Goal: Check status: Check status

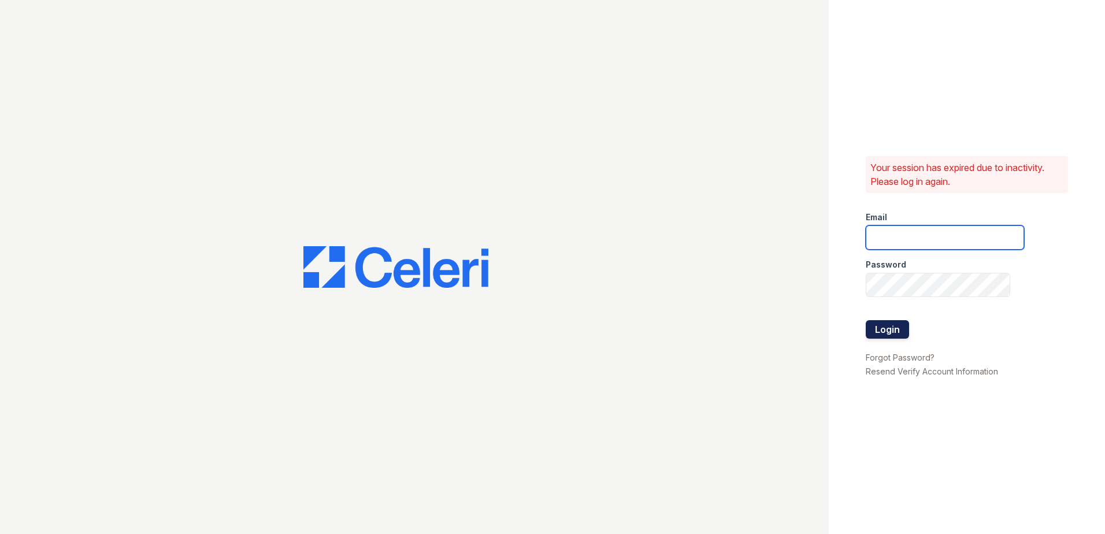
type input "arrivenorthbethesda@trinity-pm.com"
click at [885, 332] on button "Login" at bounding box center [887, 329] width 43 height 19
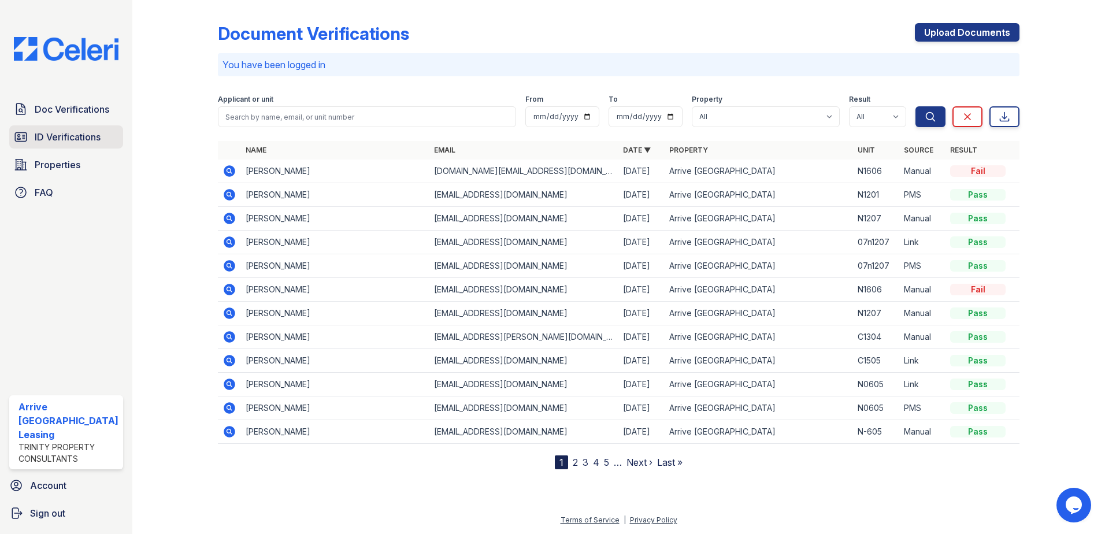
click at [90, 140] on span "ID Verifications" at bounding box center [68, 137] width 66 height 14
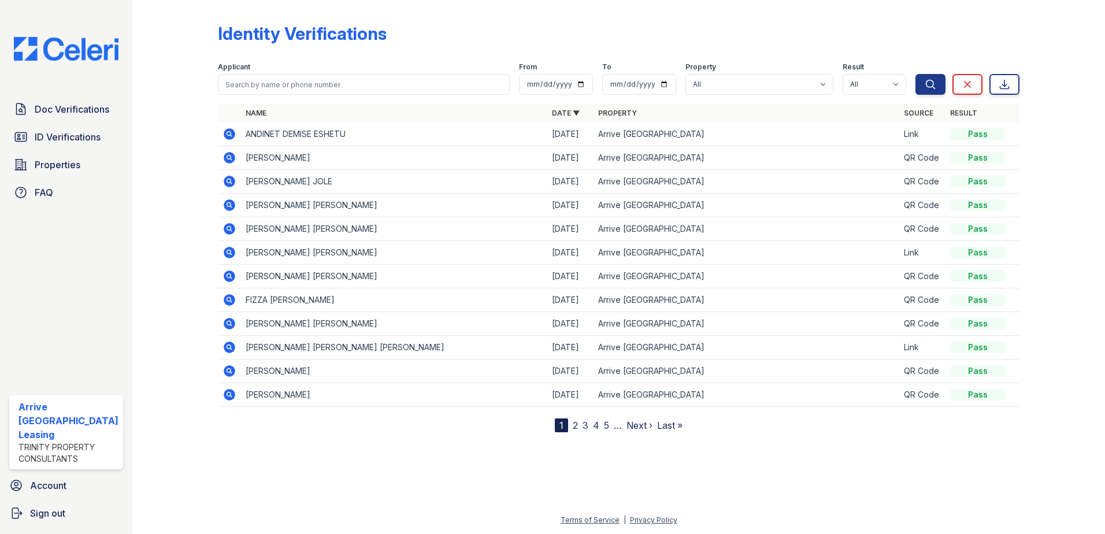
click at [228, 157] on icon at bounding box center [228, 157] width 3 height 3
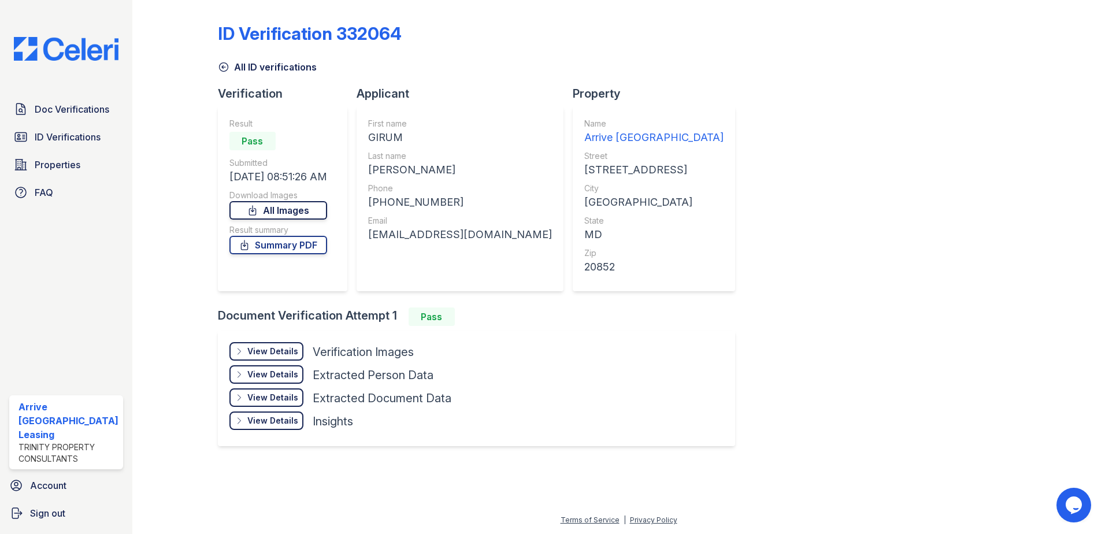
click at [282, 204] on link "All Images" at bounding box center [279, 210] width 98 height 19
click at [294, 245] on link "Summary PDF" at bounding box center [279, 245] width 98 height 19
click at [286, 217] on link "All Images" at bounding box center [279, 210] width 98 height 19
click at [84, 142] on span "ID Verifications" at bounding box center [68, 137] width 66 height 14
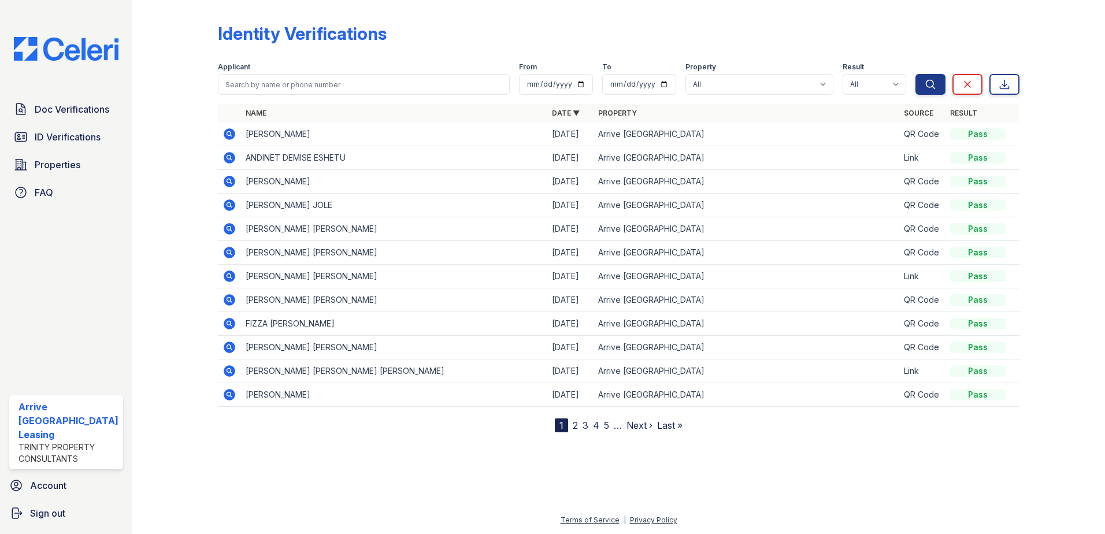
click at [224, 204] on icon at bounding box center [230, 205] width 12 height 12
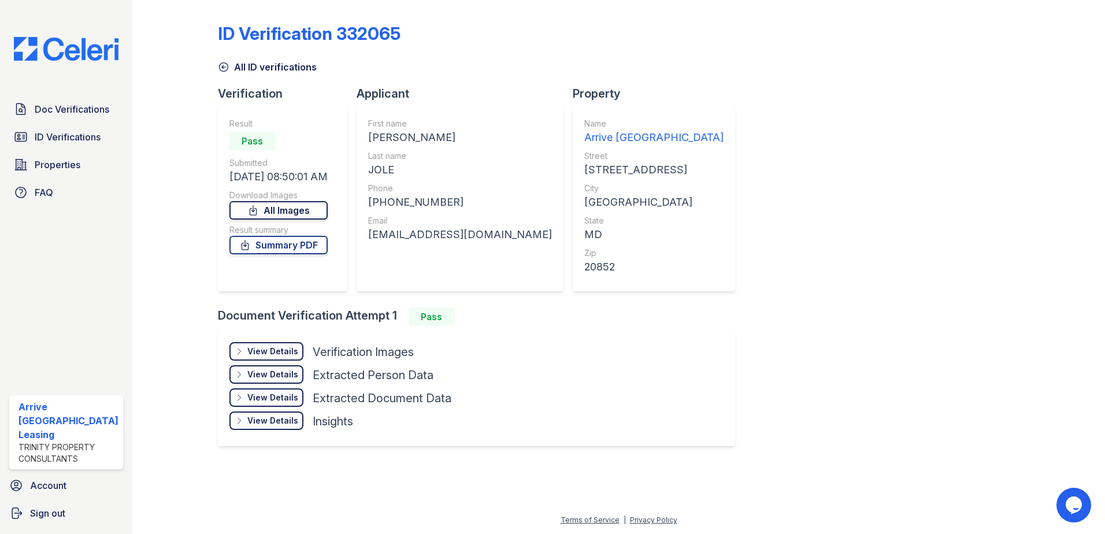
click at [268, 211] on link "All Images" at bounding box center [279, 210] width 98 height 19
click at [285, 246] on link "Summary PDF" at bounding box center [279, 245] width 98 height 19
click at [74, 135] on span "ID Verifications" at bounding box center [68, 137] width 66 height 14
